Goal: Task Accomplishment & Management: Use online tool/utility

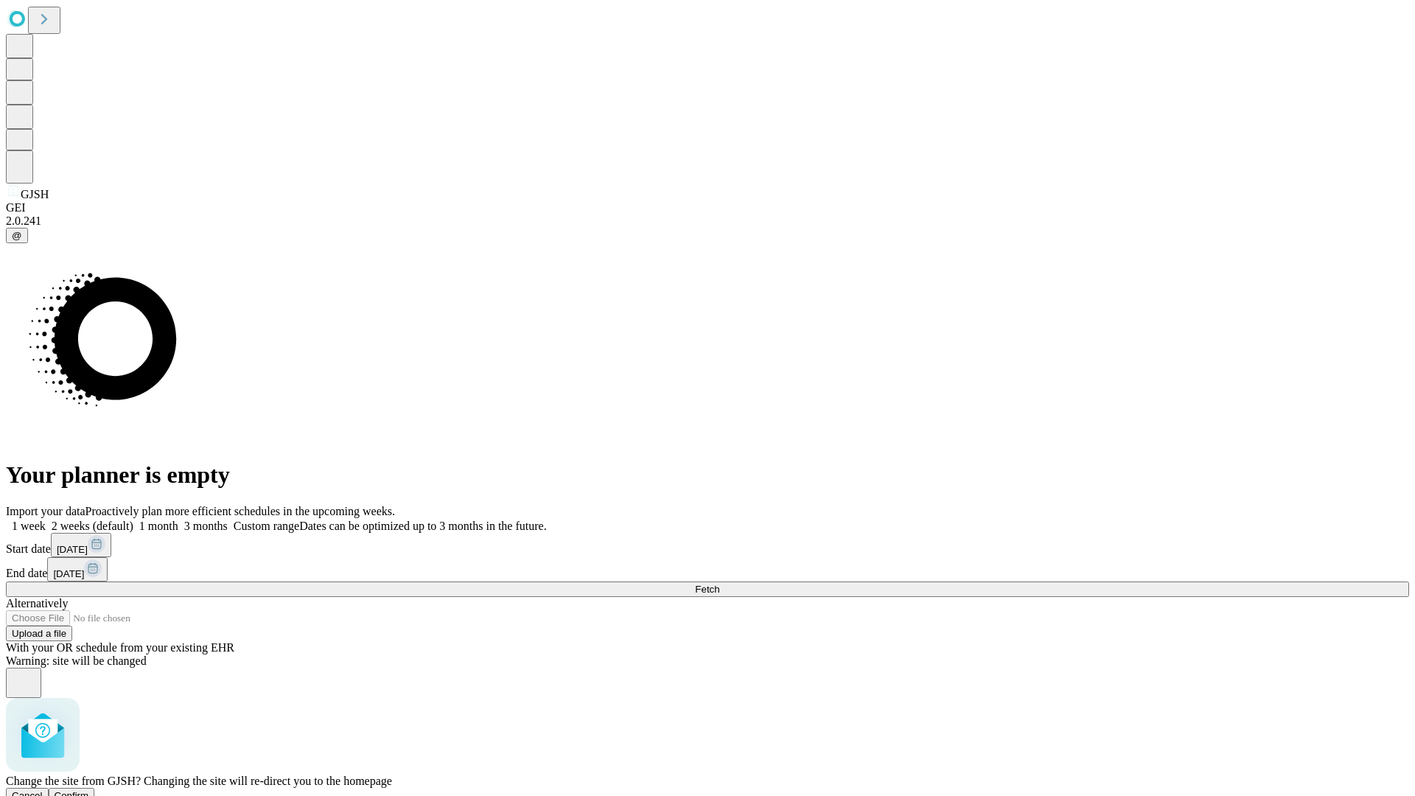
click at [89, 790] on span "Confirm" at bounding box center [72, 795] width 35 height 11
click at [46, 520] on label "1 week" at bounding box center [26, 526] width 40 height 13
click at [719, 584] on span "Fetch" at bounding box center [707, 589] width 24 height 11
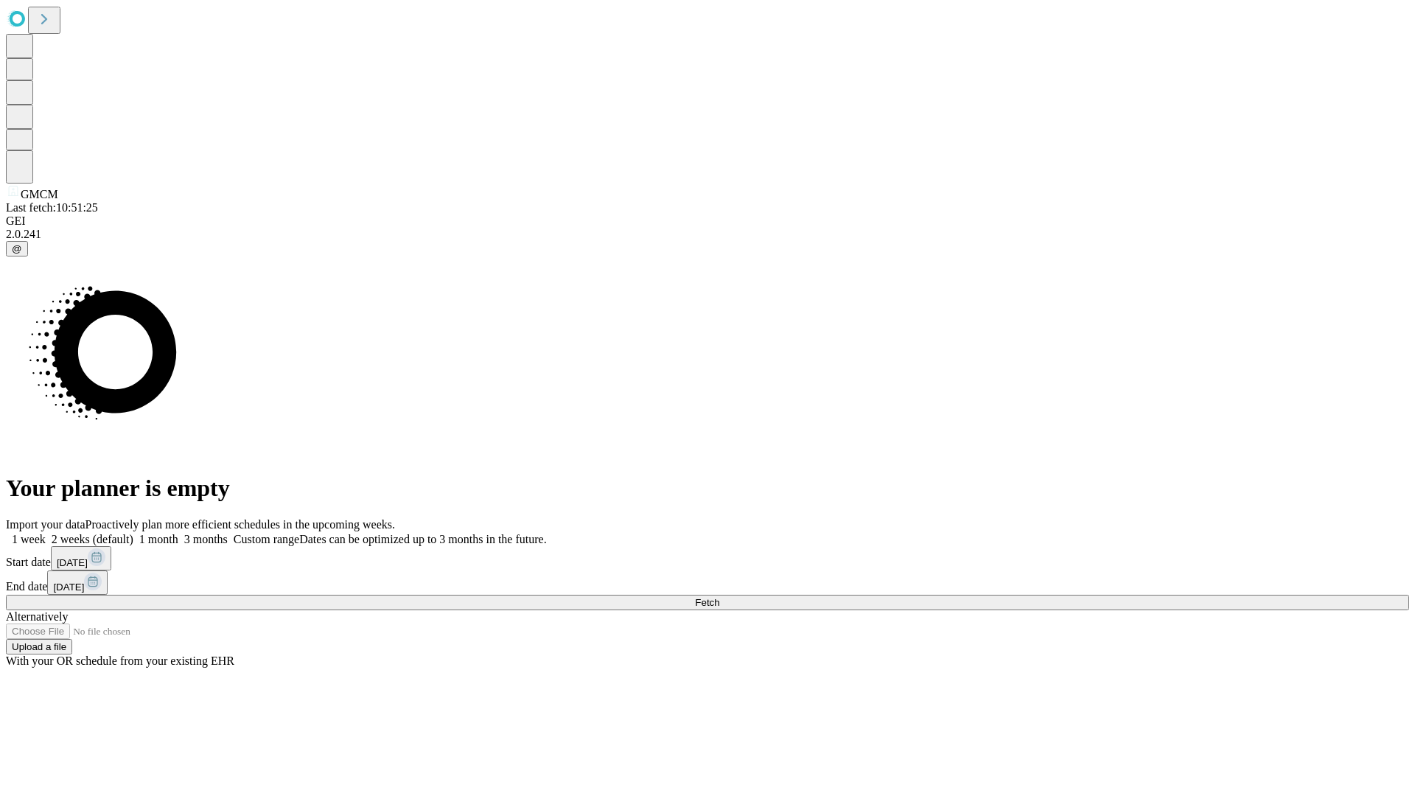
click at [46, 533] on label "1 week" at bounding box center [26, 539] width 40 height 13
click at [719, 597] on span "Fetch" at bounding box center [707, 602] width 24 height 11
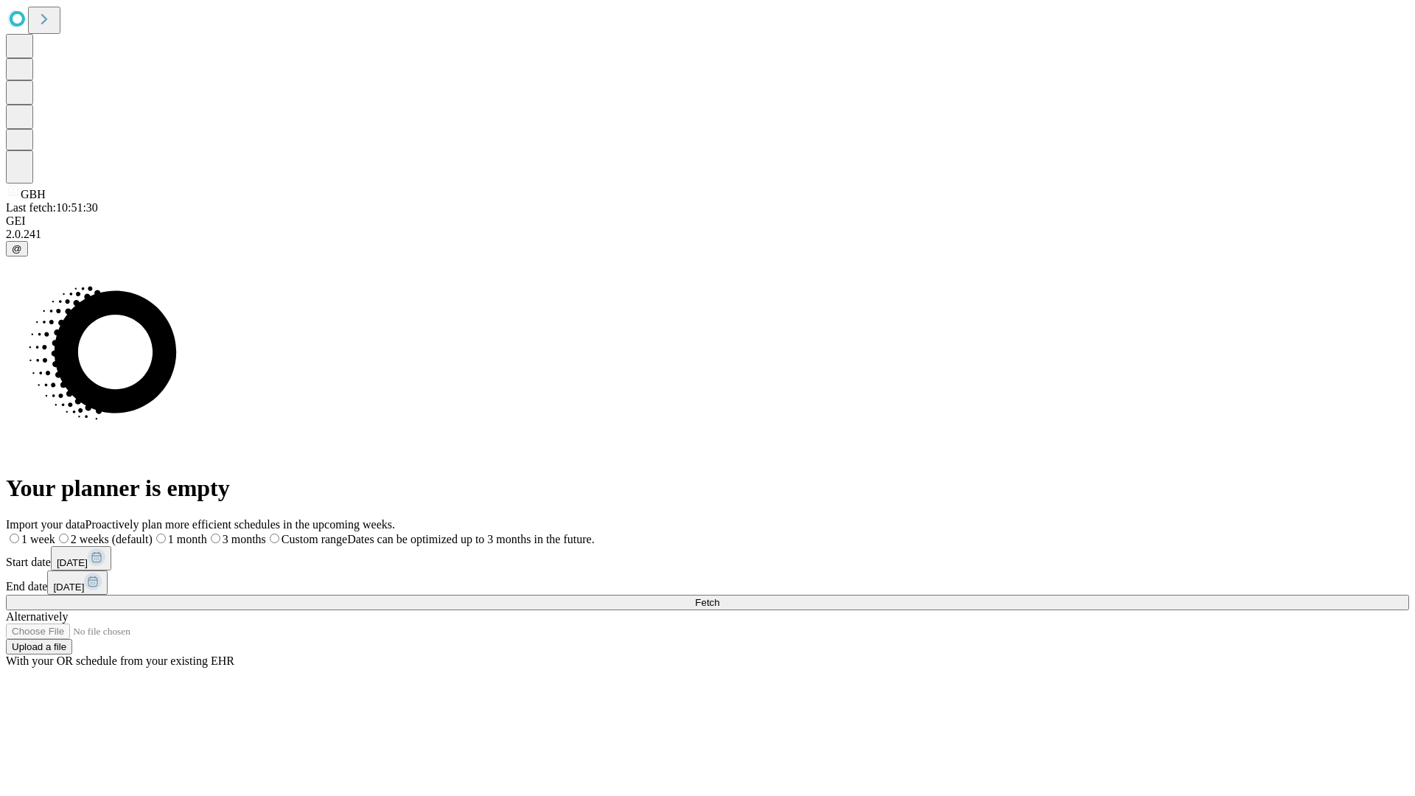
click at [55, 533] on label "1 week" at bounding box center [30, 539] width 49 height 13
click at [719, 597] on span "Fetch" at bounding box center [707, 602] width 24 height 11
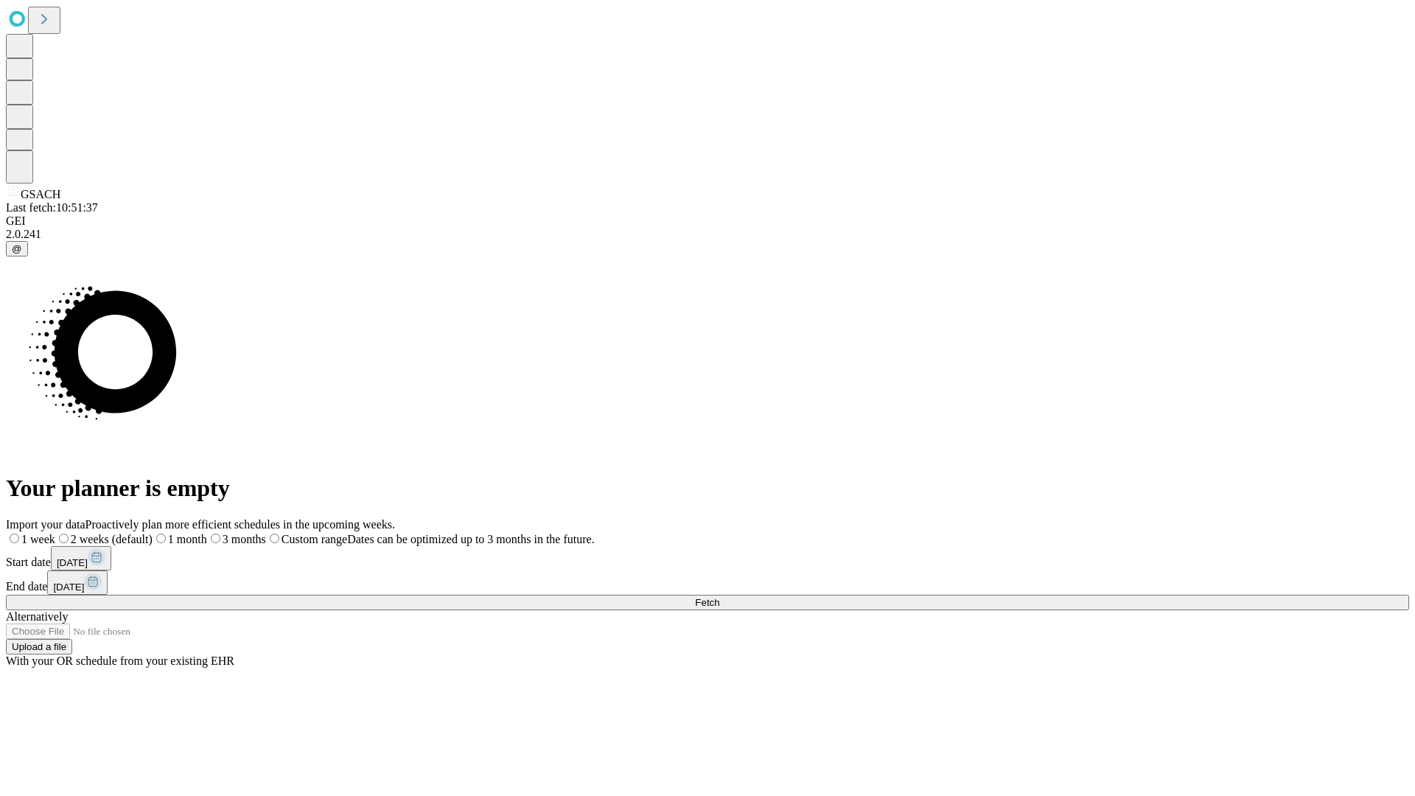
click at [55, 533] on label "1 week" at bounding box center [30, 539] width 49 height 13
click at [719, 597] on span "Fetch" at bounding box center [707, 602] width 24 height 11
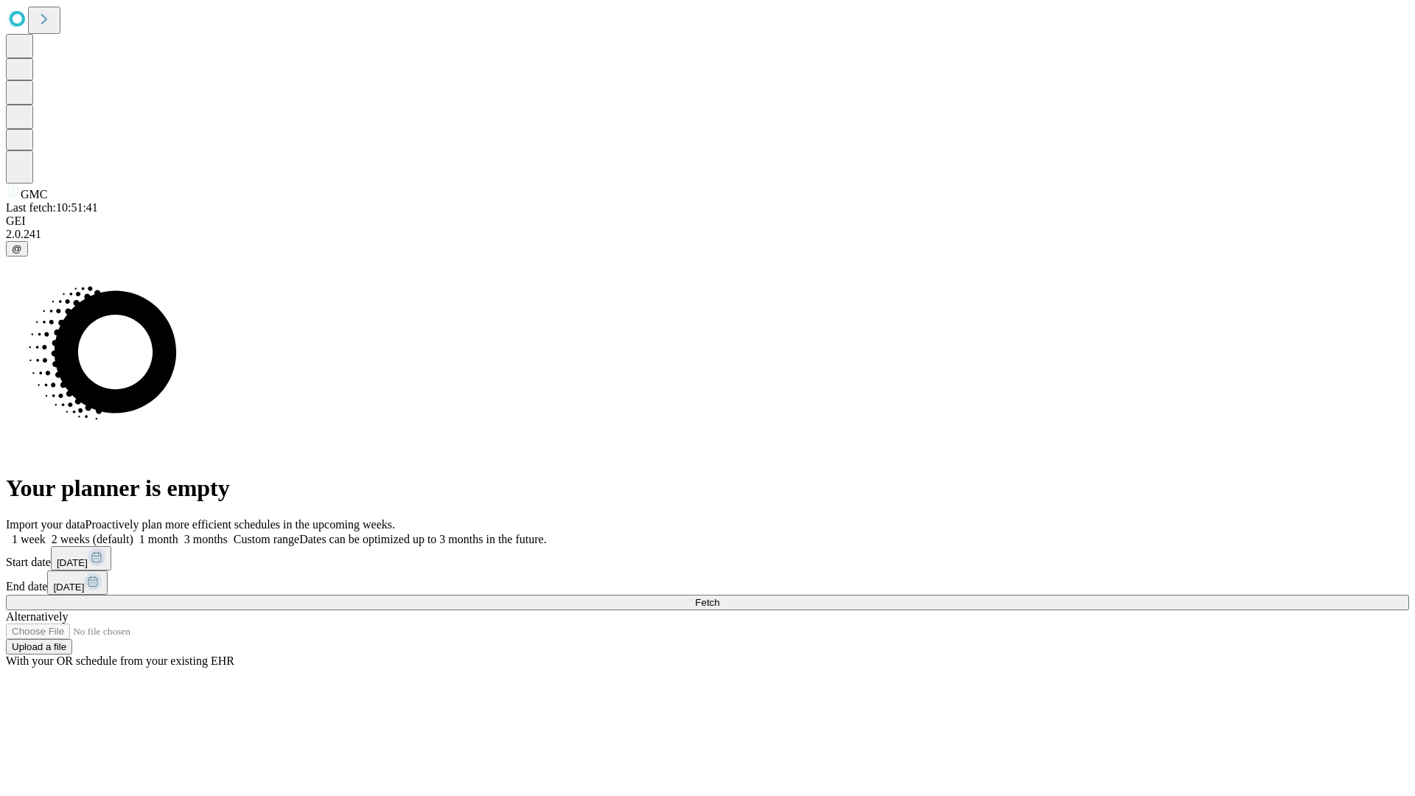
click at [719, 597] on span "Fetch" at bounding box center [707, 602] width 24 height 11
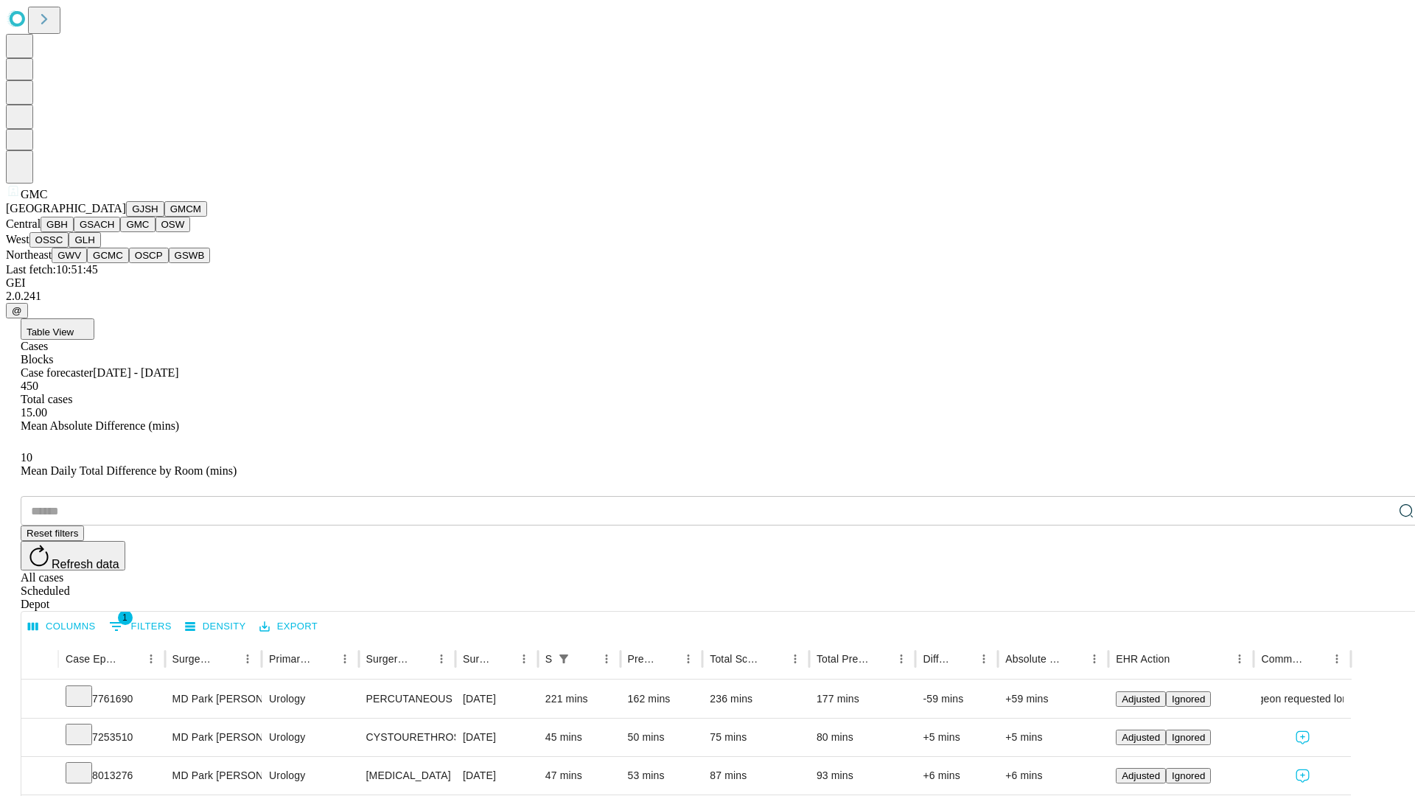
click at [156, 232] on button "OSW" at bounding box center [173, 224] width 35 height 15
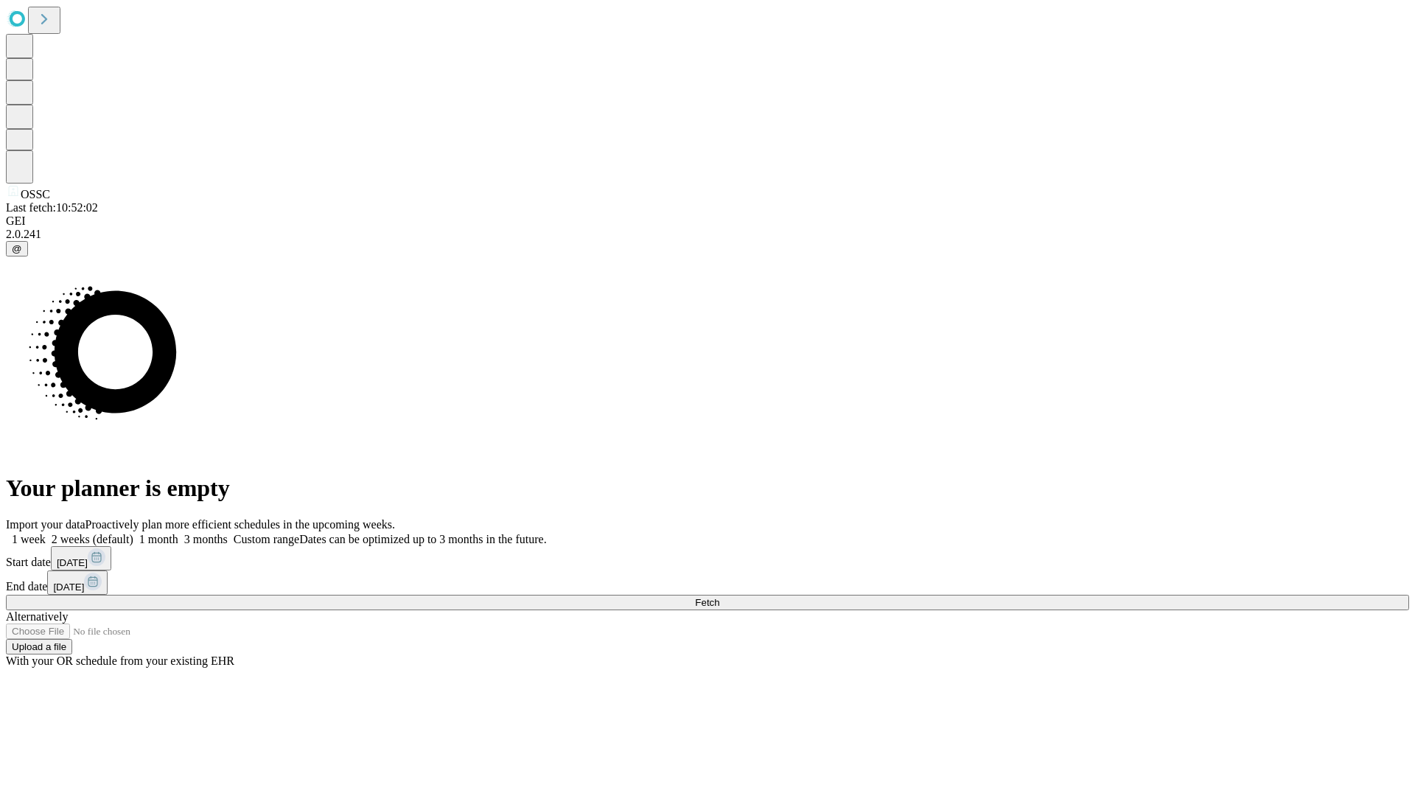
click at [719, 597] on span "Fetch" at bounding box center [707, 602] width 24 height 11
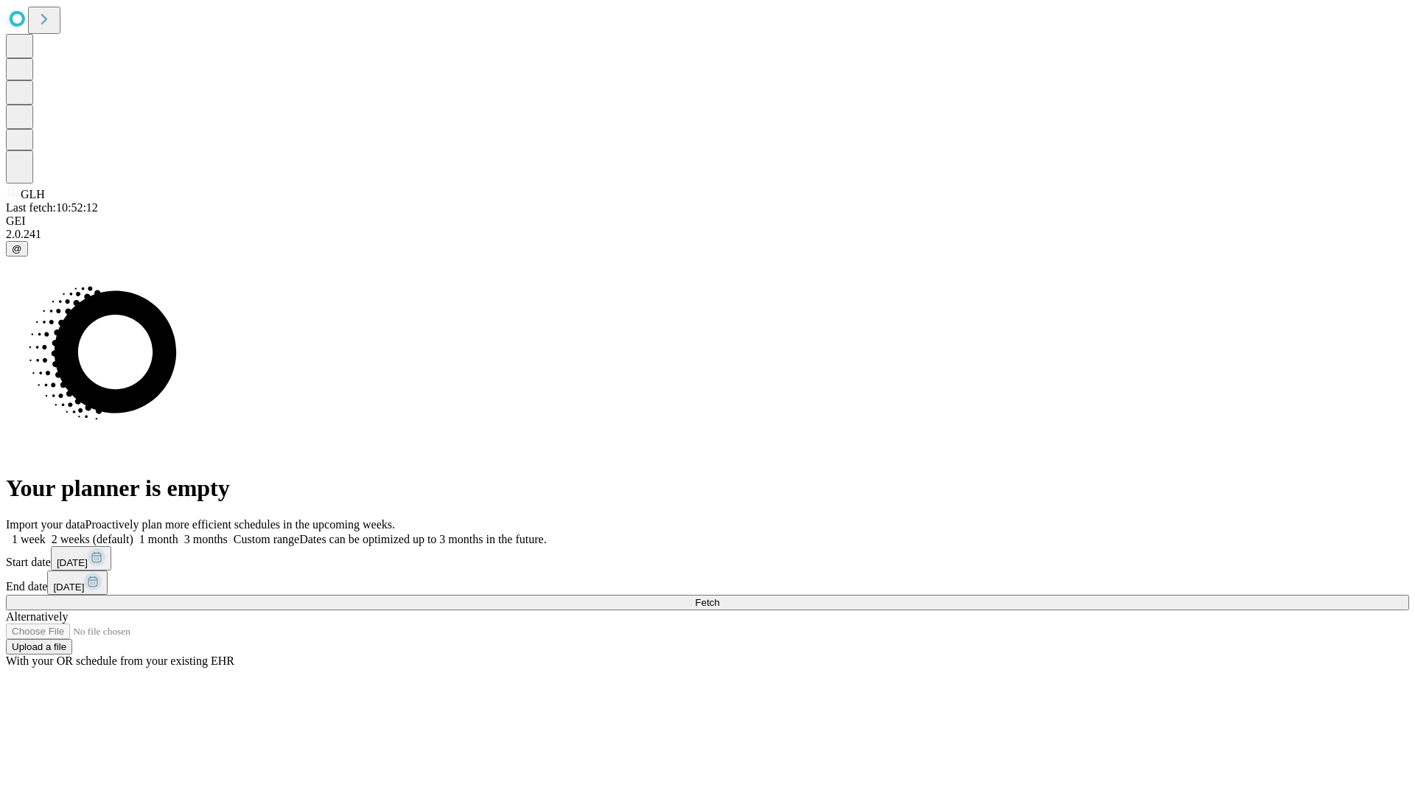
click at [46, 533] on label "1 week" at bounding box center [26, 539] width 40 height 13
click at [719, 597] on span "Fetch" at bounding box center [707, 602] width 24 height 11
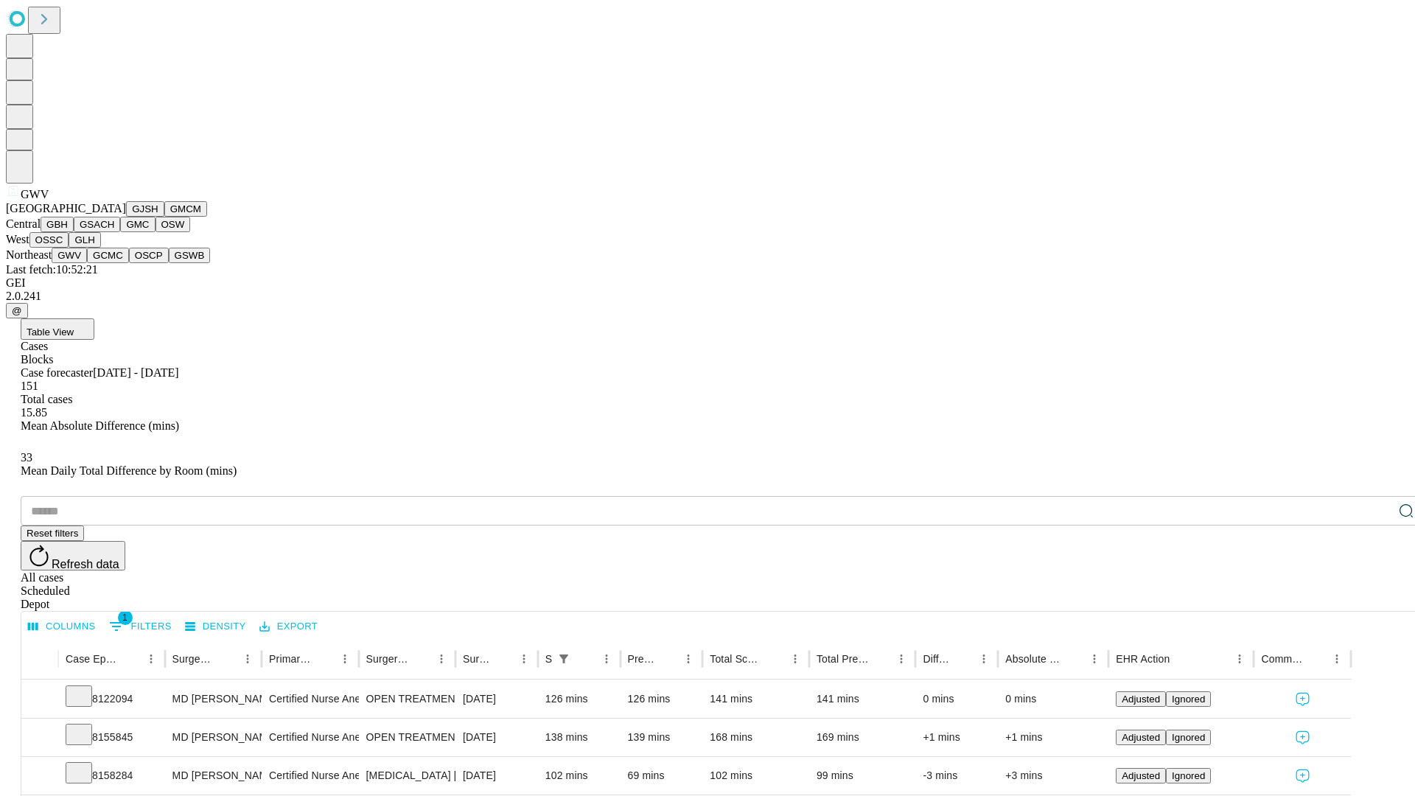
click at [114, 263] on button "GCMC" at bounding box center [108, 255] width 42 height 15
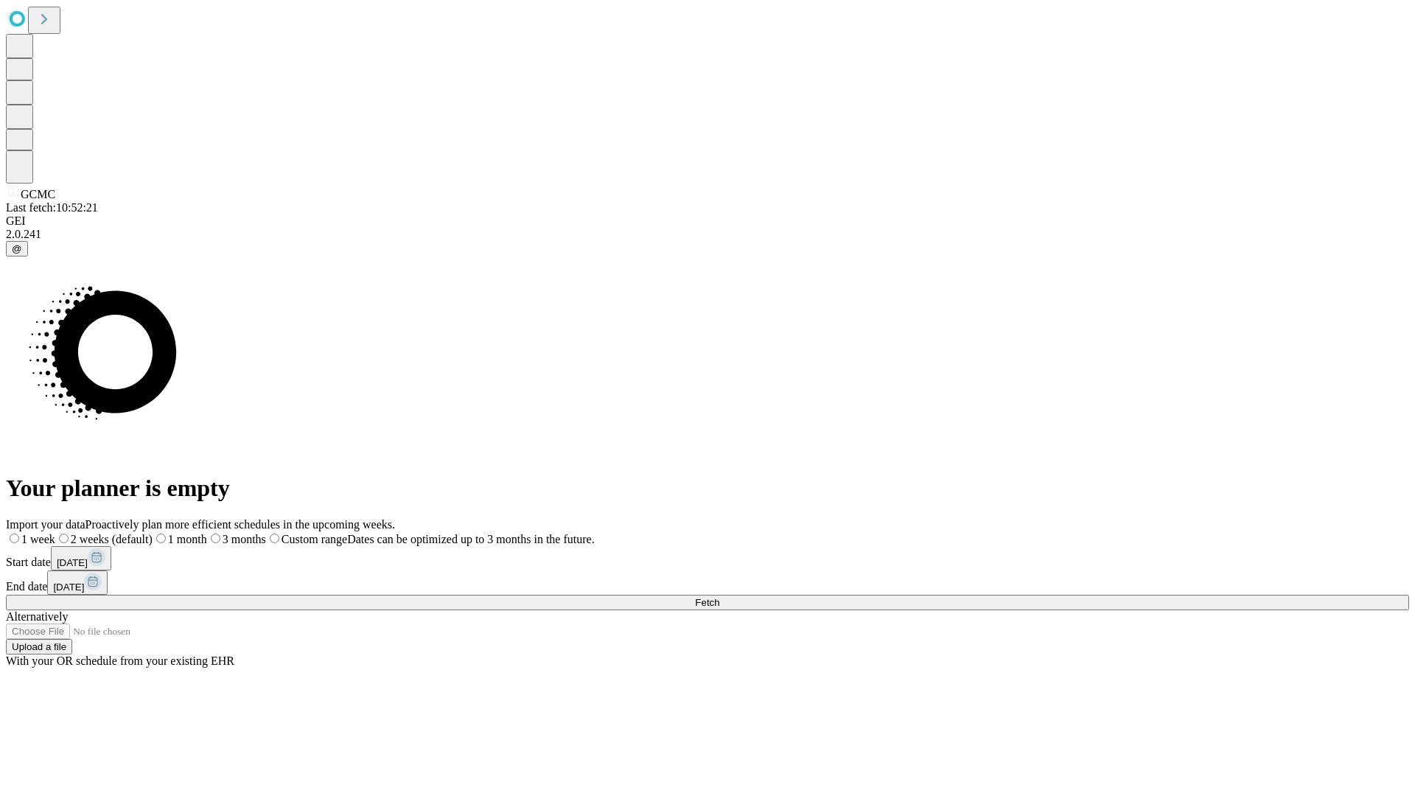
click at [55, 533] on label "1 week" at bounding box center [30, 539] width 49 height 13
click at [719, 597] on span "Fetch" at bounding box center [707, 602] width 24 height 11
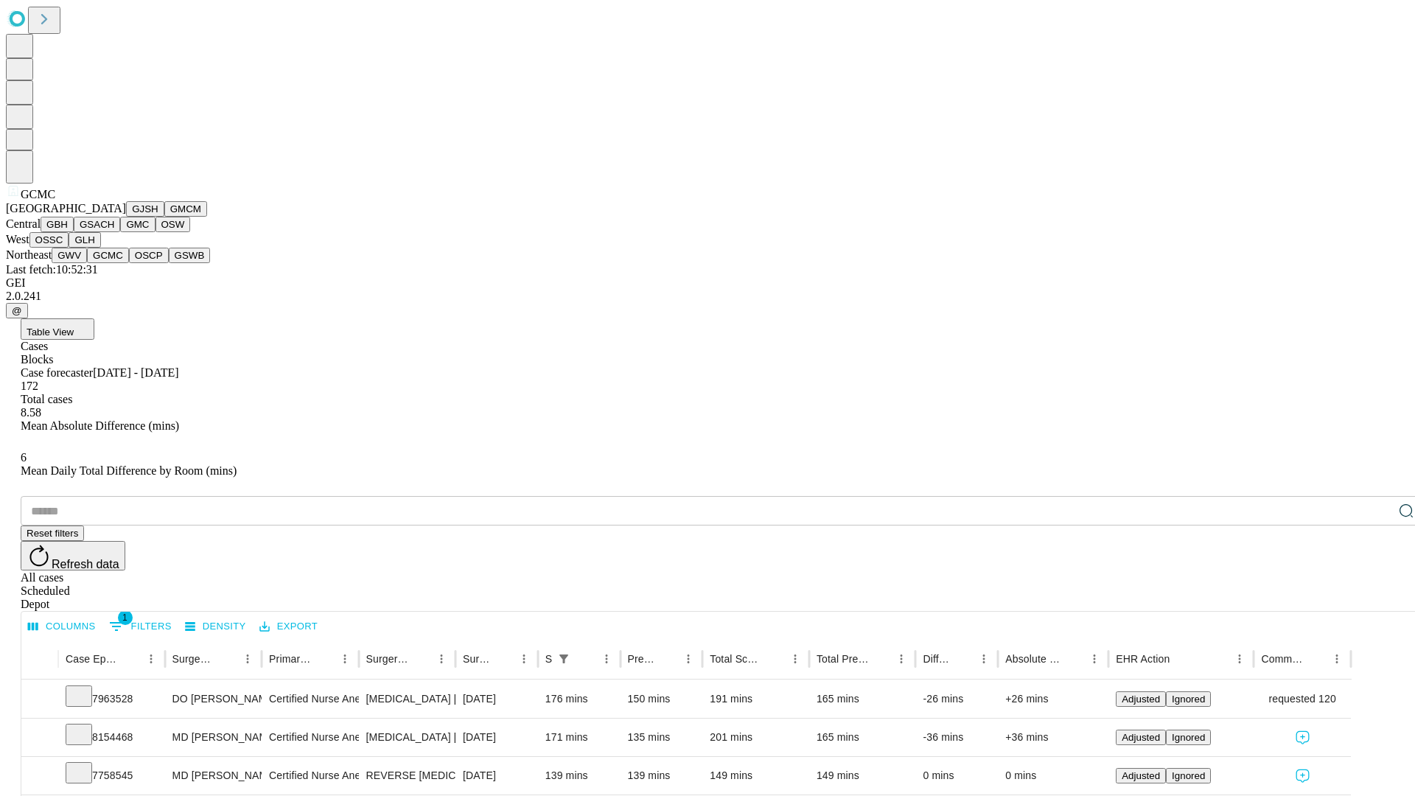
click at [129, 263] on button "OSCP" at bounding box center [149, 255] width 40 height 15
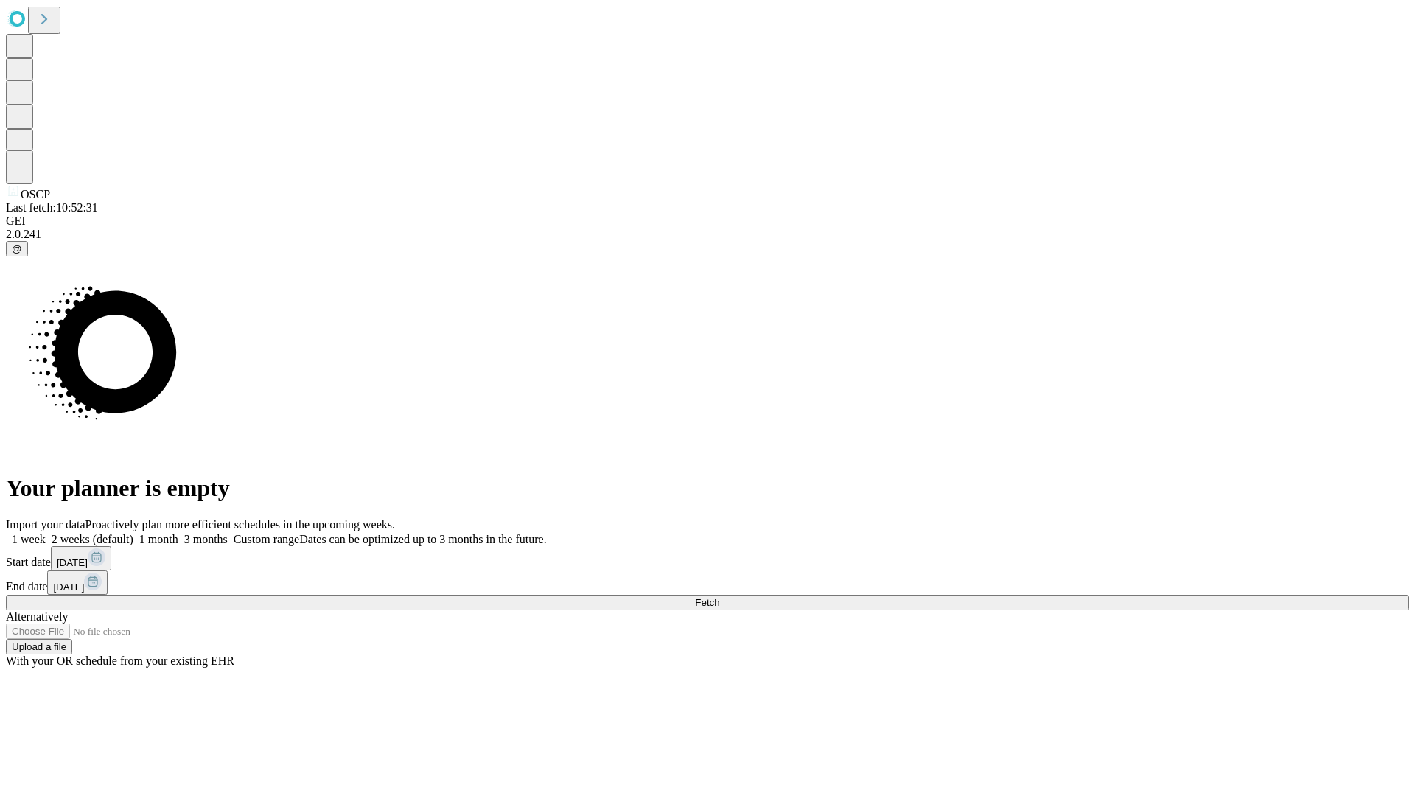
click at [46, 533] on label "1 week" at bounding box center [26, 539] width 40 height 13
click at [719, 597] on span "Fetch" at bounding box center [707, 602] width 24 height 11
